Goal: Task Accomplishment & Management: Manage account settings

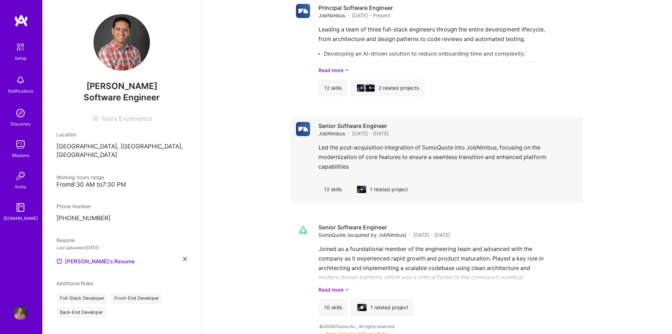
scroll to position [607, 0]
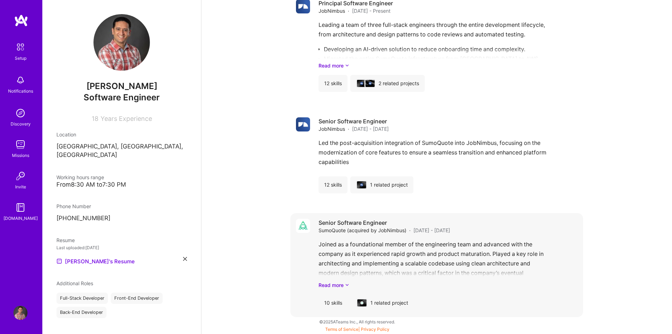
click at [343, 288] on div "Senior Software Engineer SumoQuote (acquired by JobNimbus) · [DATE] - [DATE] Jo…" at bounding box center [448, 264] width 259 height 92
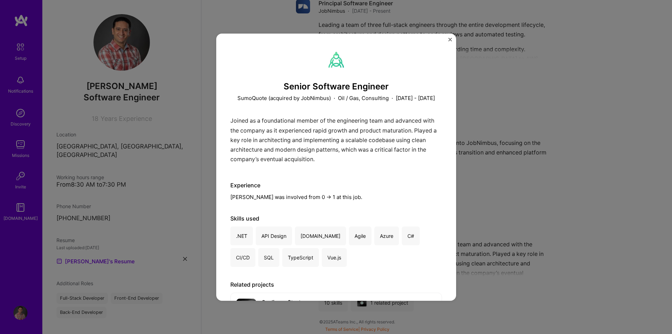
click at [450, 40] on img "Close" at bounding box center [451, 40] width 4 height 4
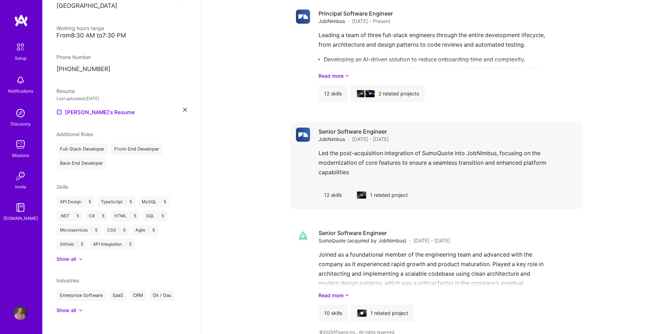
scroll to position [607, 0]
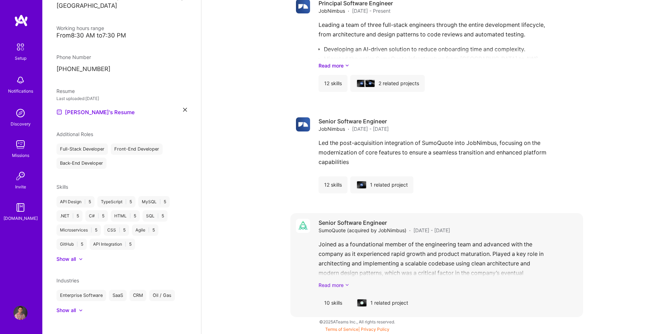
click at [342, 282] on link "Read more" at bounding box center [448, 284] width 259 height 7
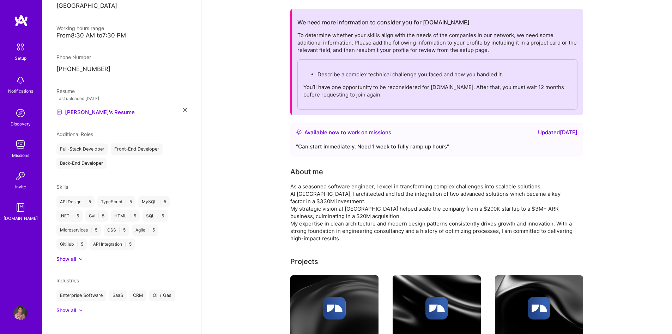
scroll to position [0, 0]
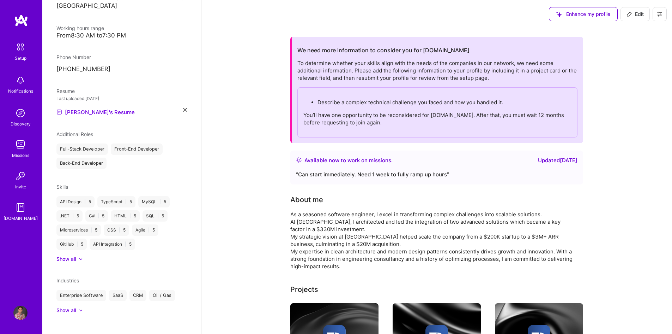
click at [633, 10] on button "Edit" at bounding box center [635, 14] width 29 height 14
select select "CA"
select select "Right Now"
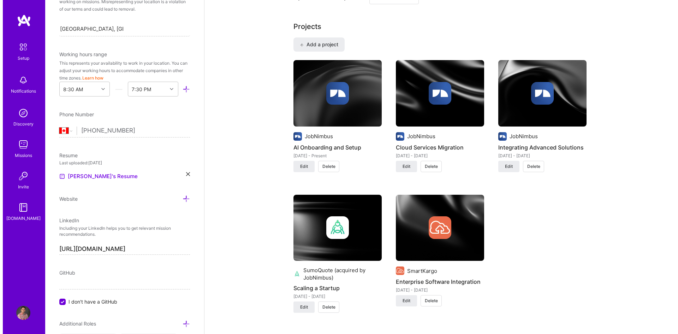
scroll to position [565, 0]
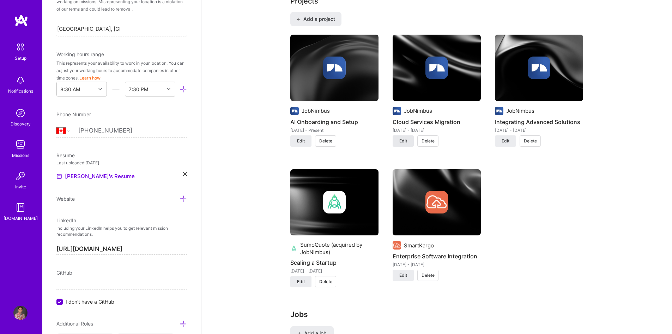
click at [403, 142] on span "Edit" at bounding box center [404, 141] width 8 height 6
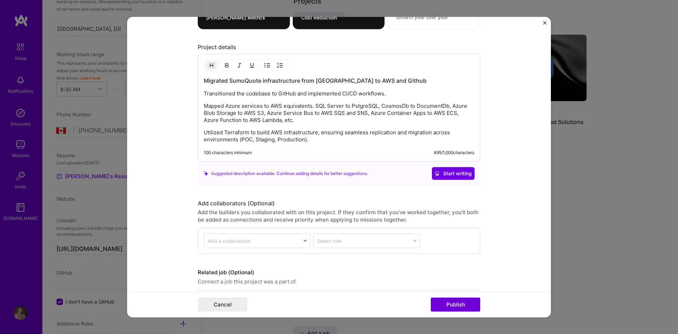
scroll to position [706, 0]
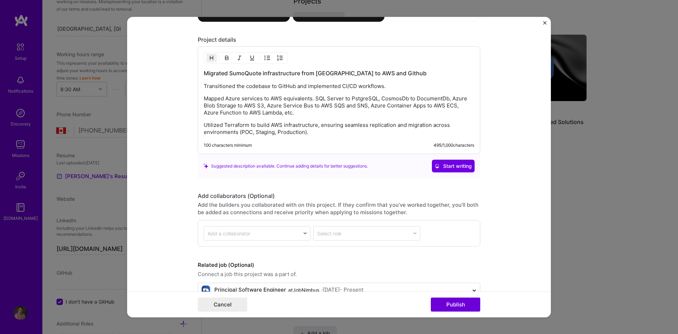
click at [321, 125] on p "Utilized Terraform to build AWS infrastructure, ensuring seamless replication a…" at bounding box center [339, 128] width 270 height 14
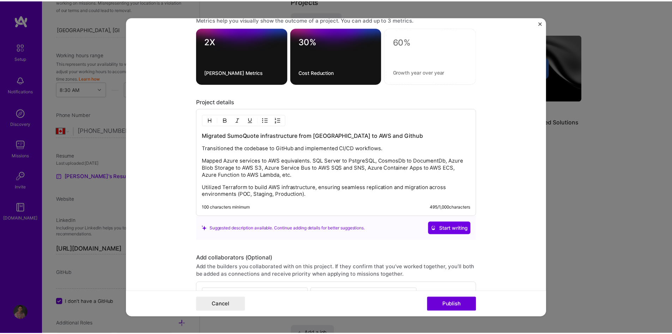
scroll to position [619, 0]
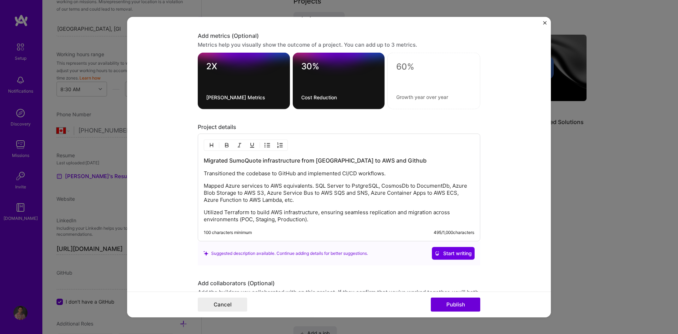
click at [544, 22] on img "Close" at bounding box center [545, 23] width 4 height 4
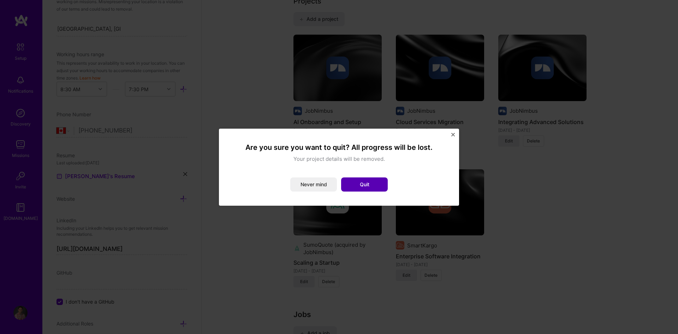
click at [359, 184] on button "Quit" at bounding box center [364, 184] width 47 height 14
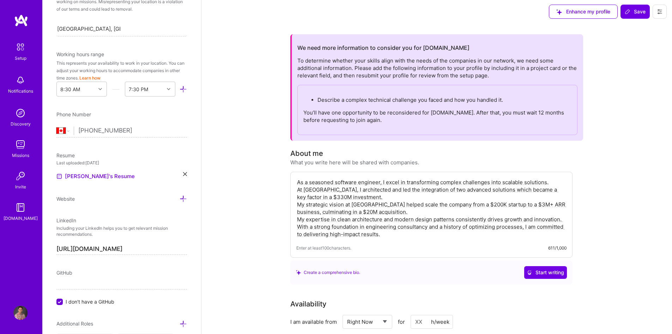
scroll to position [0, 0]
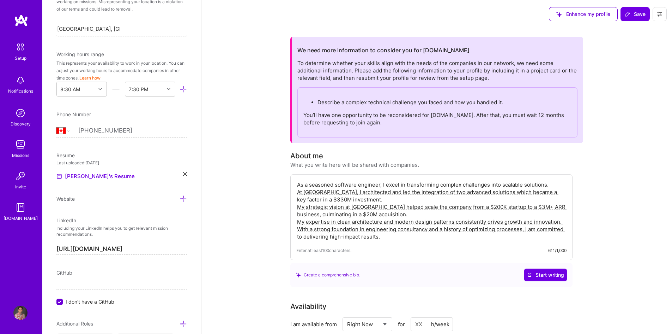
click at [18, 210] on img at bounding box center [20, 207] width 14 height 14
